Goal: Task Accomplishment & Management: Manage account settings

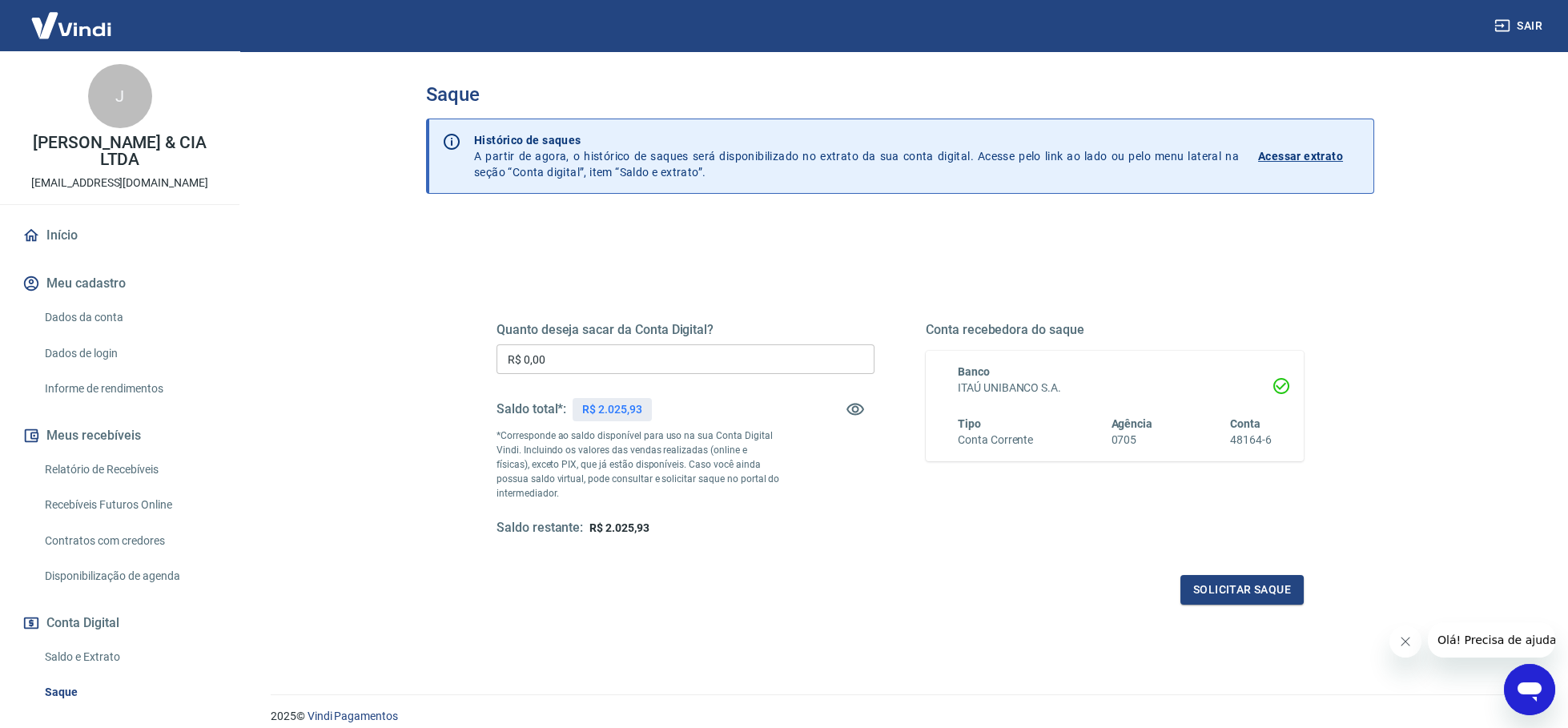
click at [1404, 648] on button "Fechar mensagem da empresa" at bounding box center [1404, 641] width 32 height 32
click at [72, 225] on link "Início" at bounding box center [120, 235] width 201 height 35
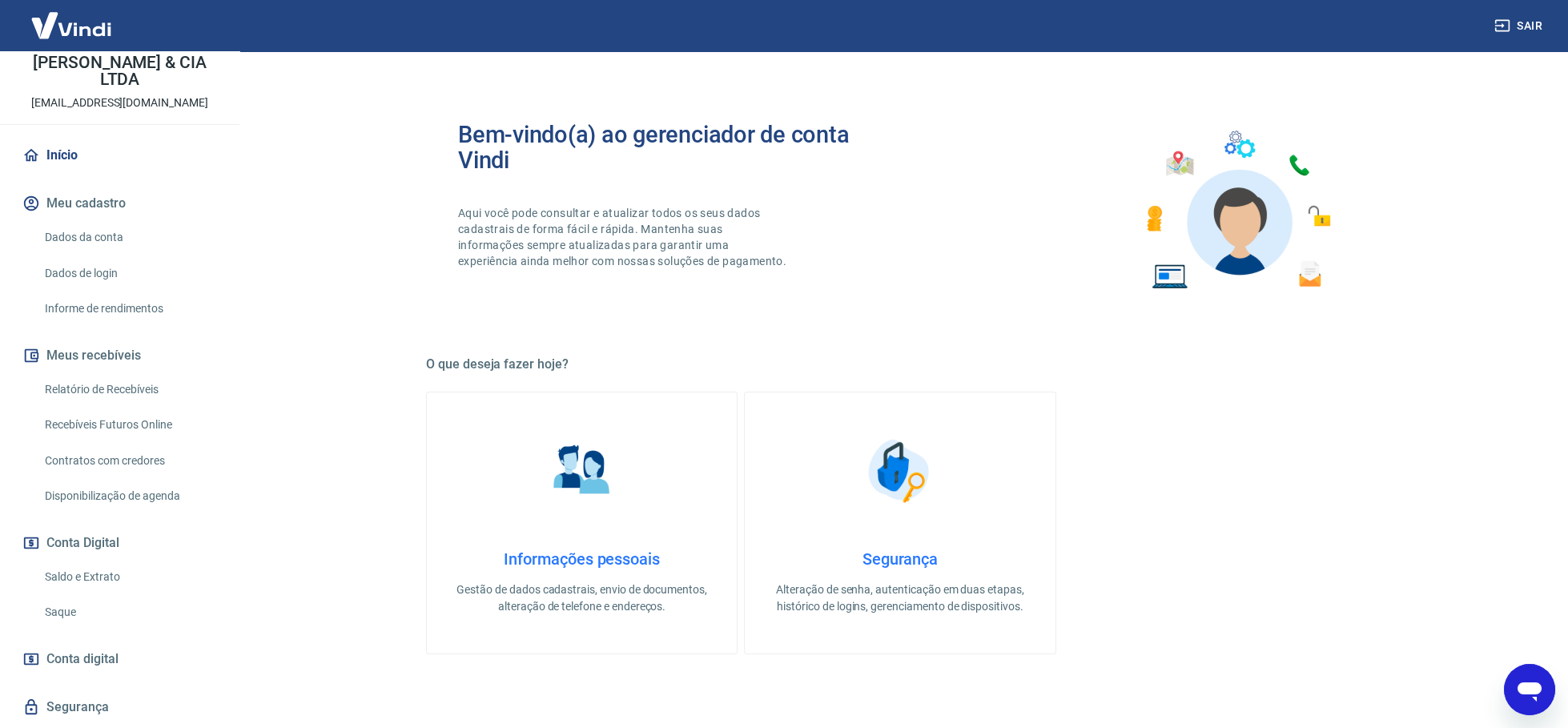
scroll to position [125, 0]
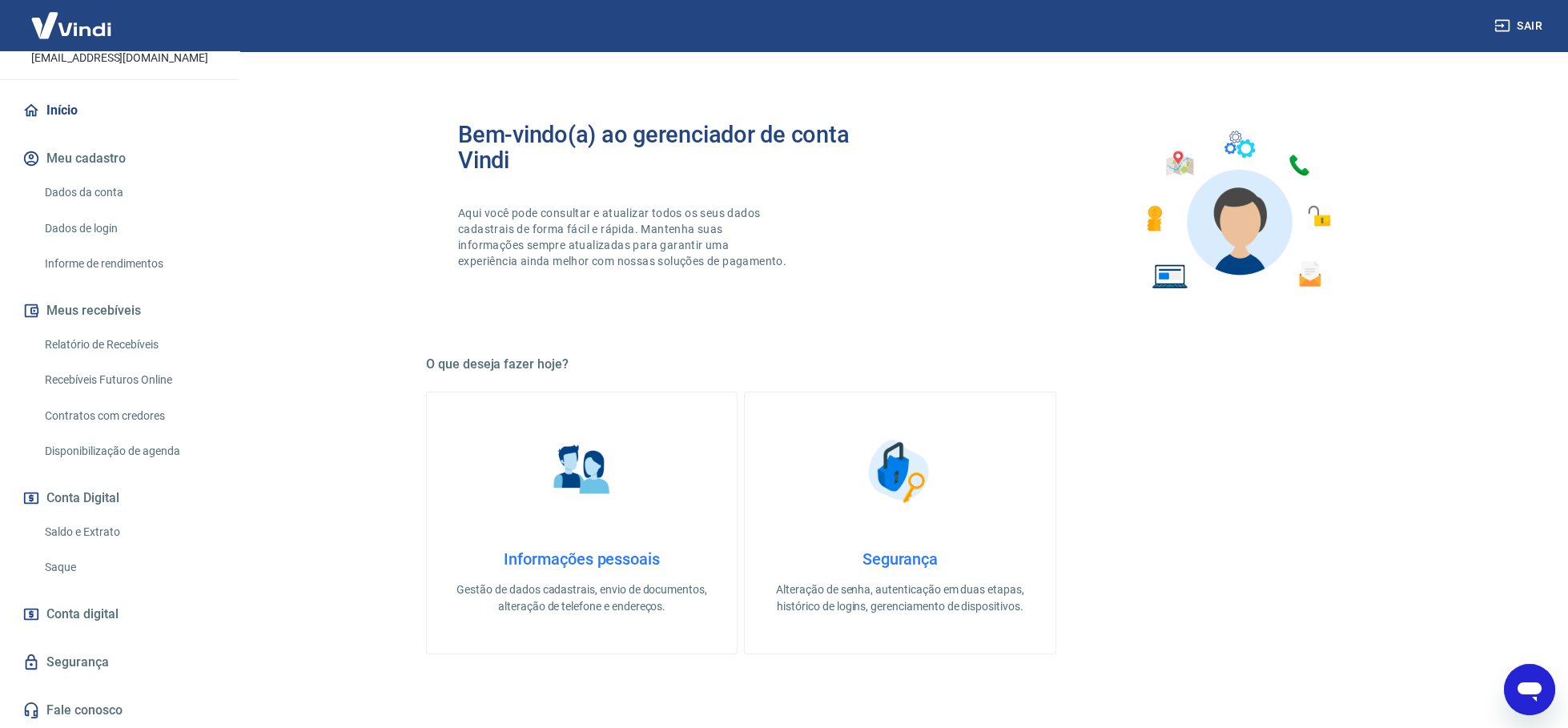
click at [84, 569] on link "Saque" at bounding box center [129, 567] width 182 height 33
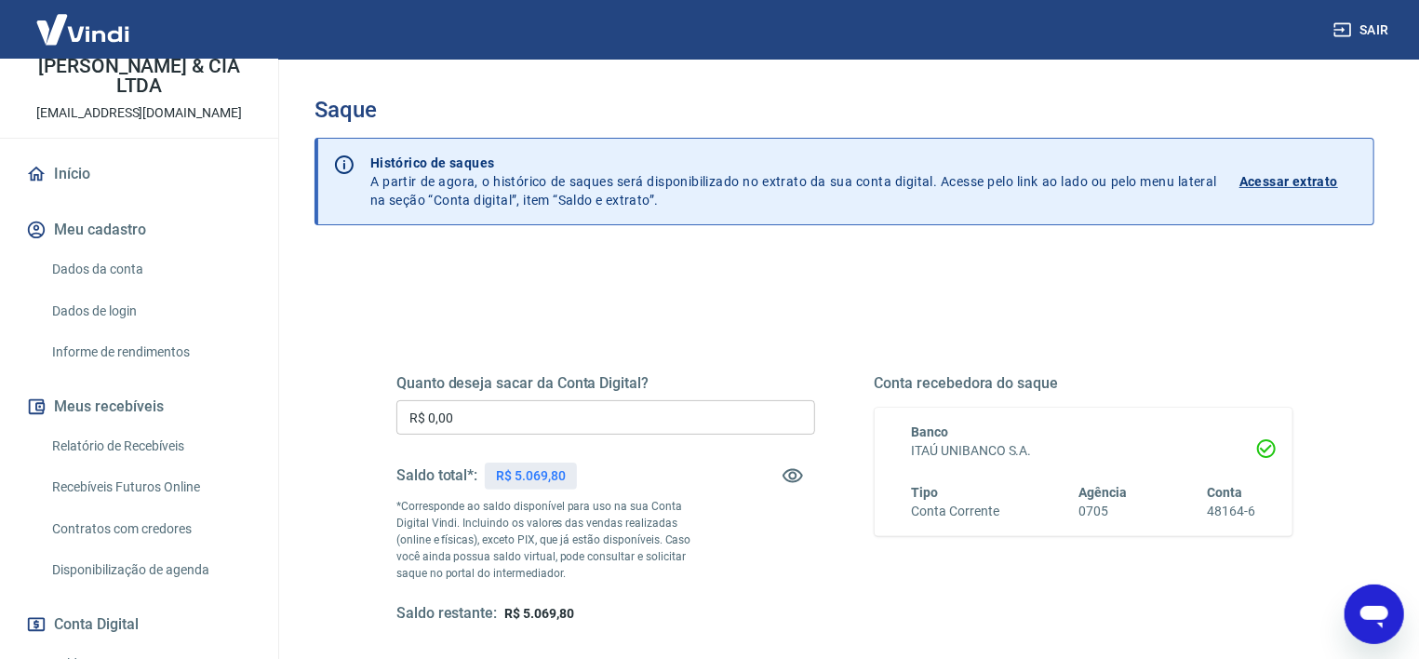
scroll to position [299, 0]
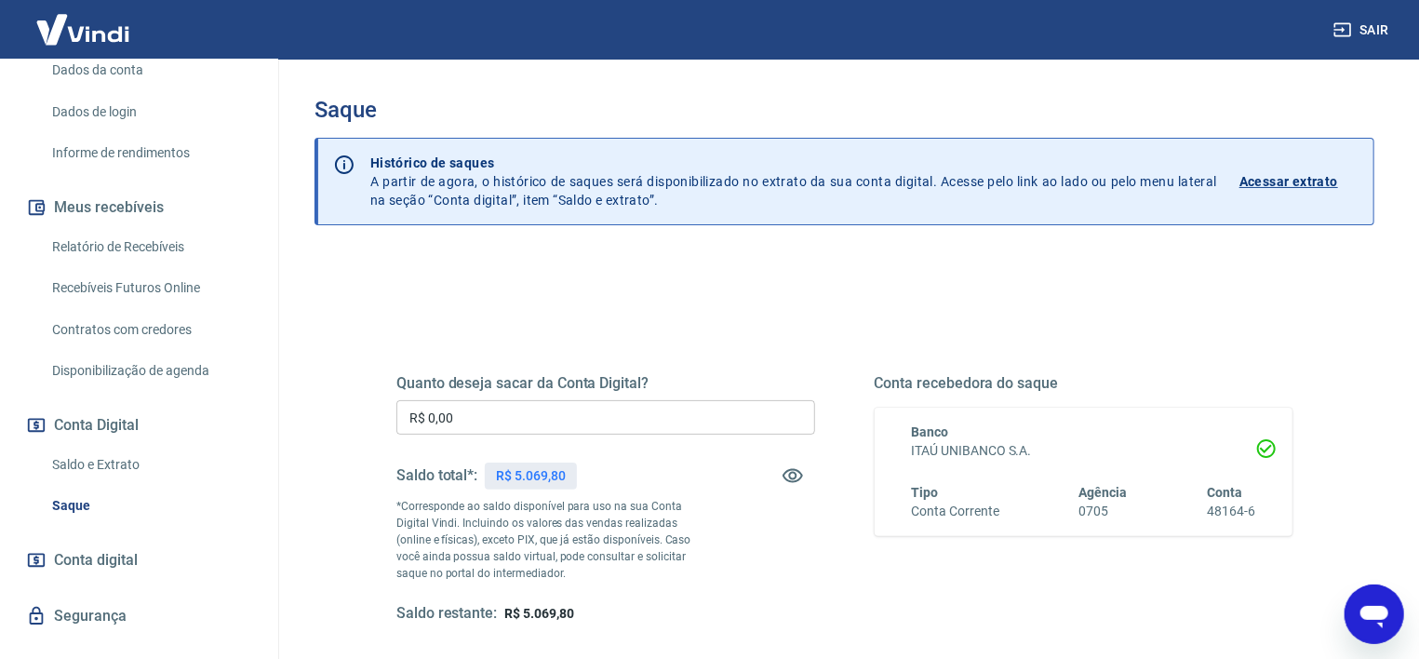
click at [76, 458] on link "Saldo e Extrato" at bounding box center [150, 465] width 211 height 38
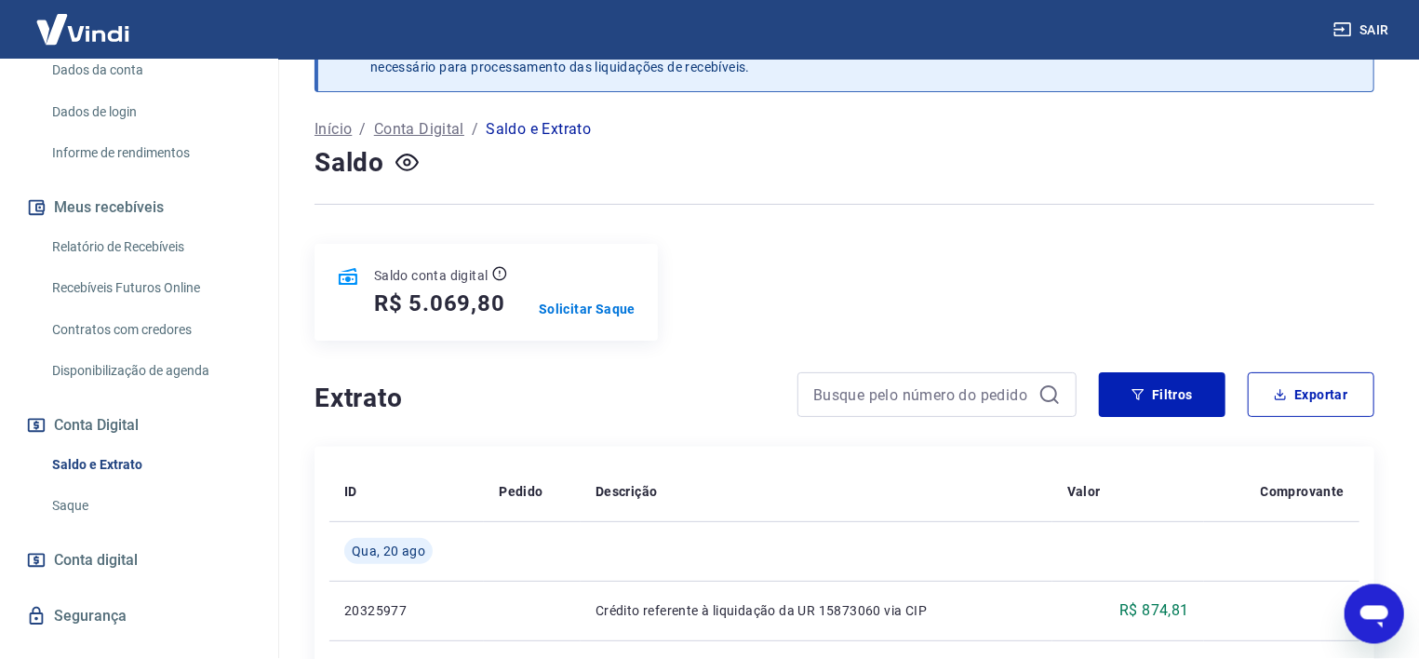
scroll to position [100, 0]
